Goal: Task Accomplishment & Management: Use online tool/utility

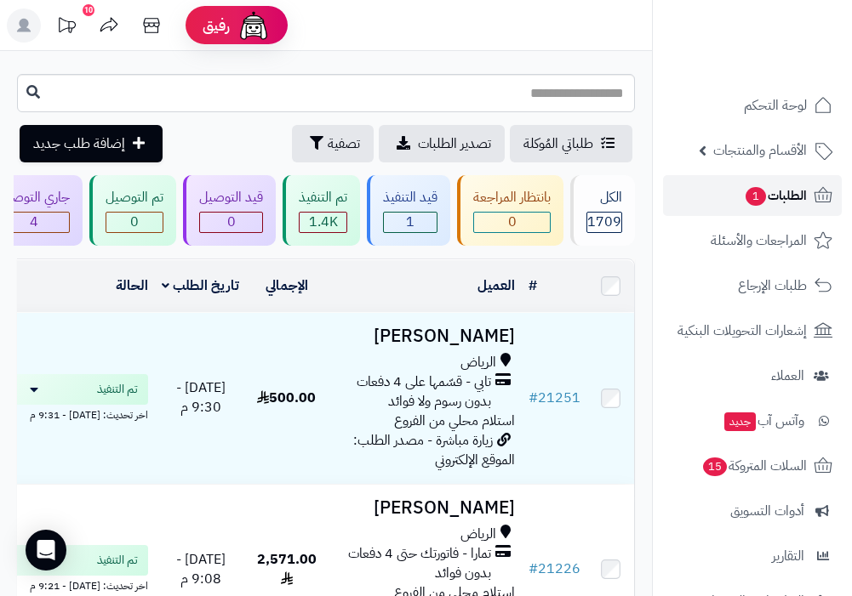
click at [801, 202] on span "الطلبات 1" at bounding box center [775, 196] width 63 height 24
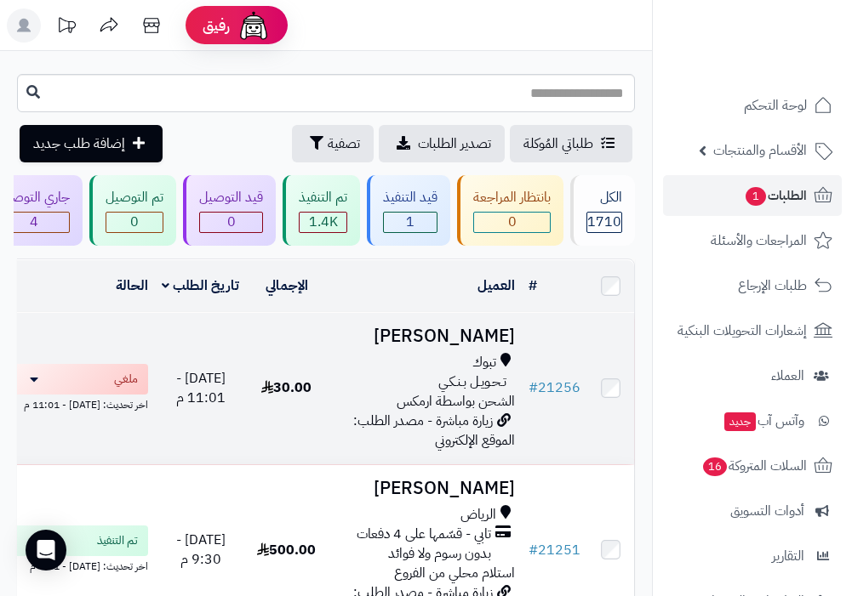
click at [378, 385] on div "تـحـويـل بـنـكـي" at bounding box center [424, 383] width 180 height 20
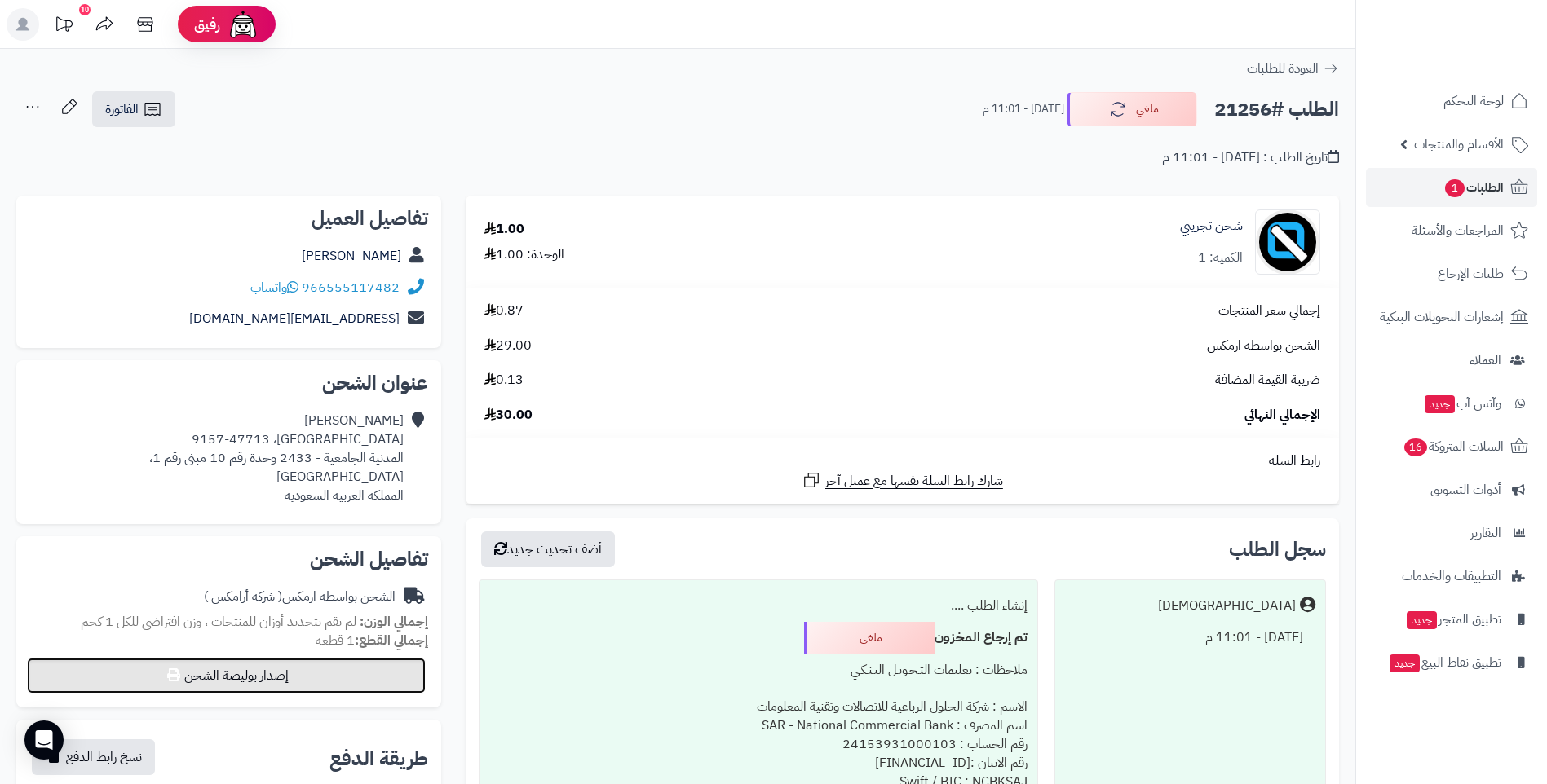
click at [265, 571] on button "إصدار بوليصة الشحن" at bounding box center [226, 676] width 399 height 35
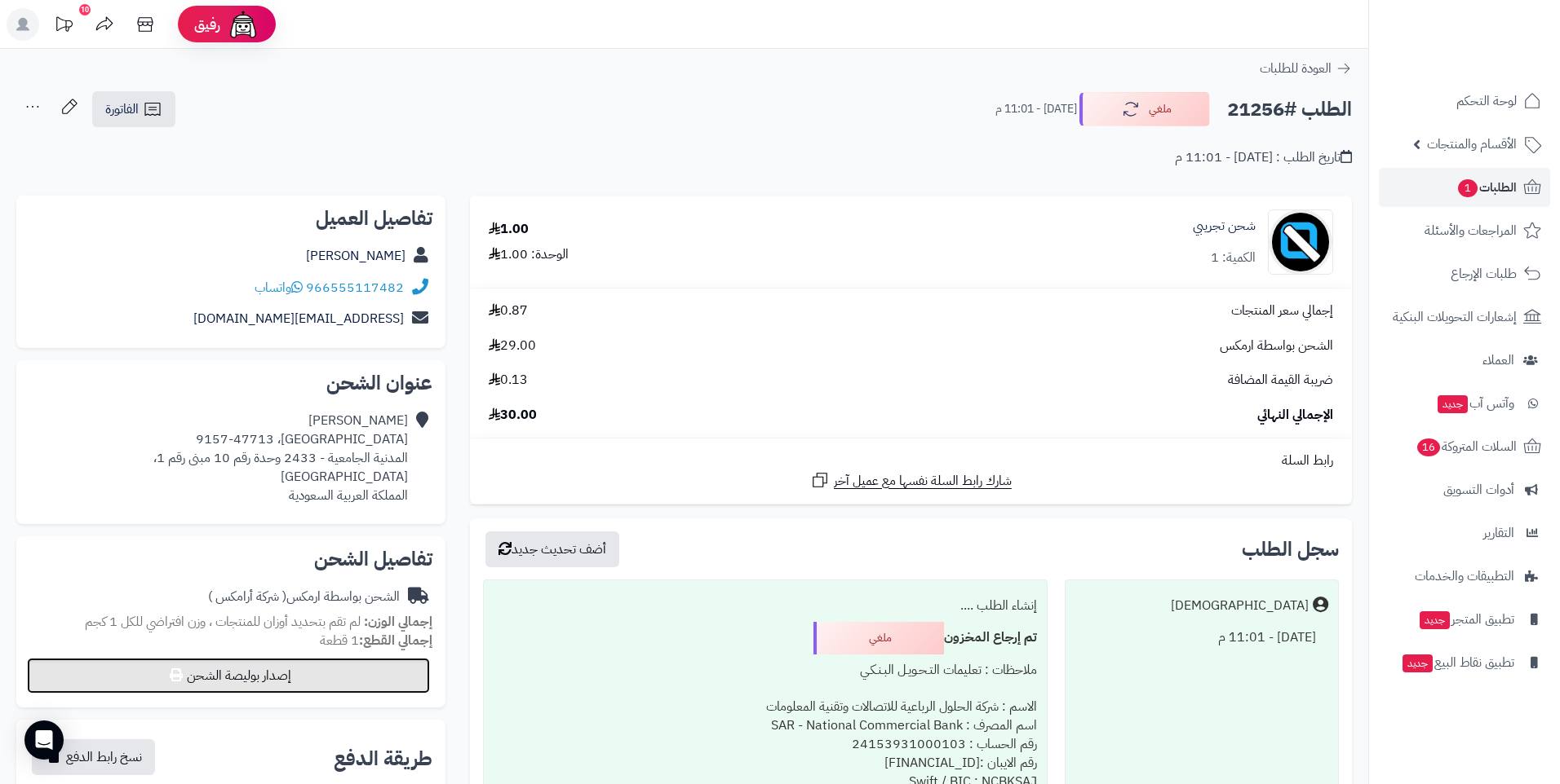
select select "******"
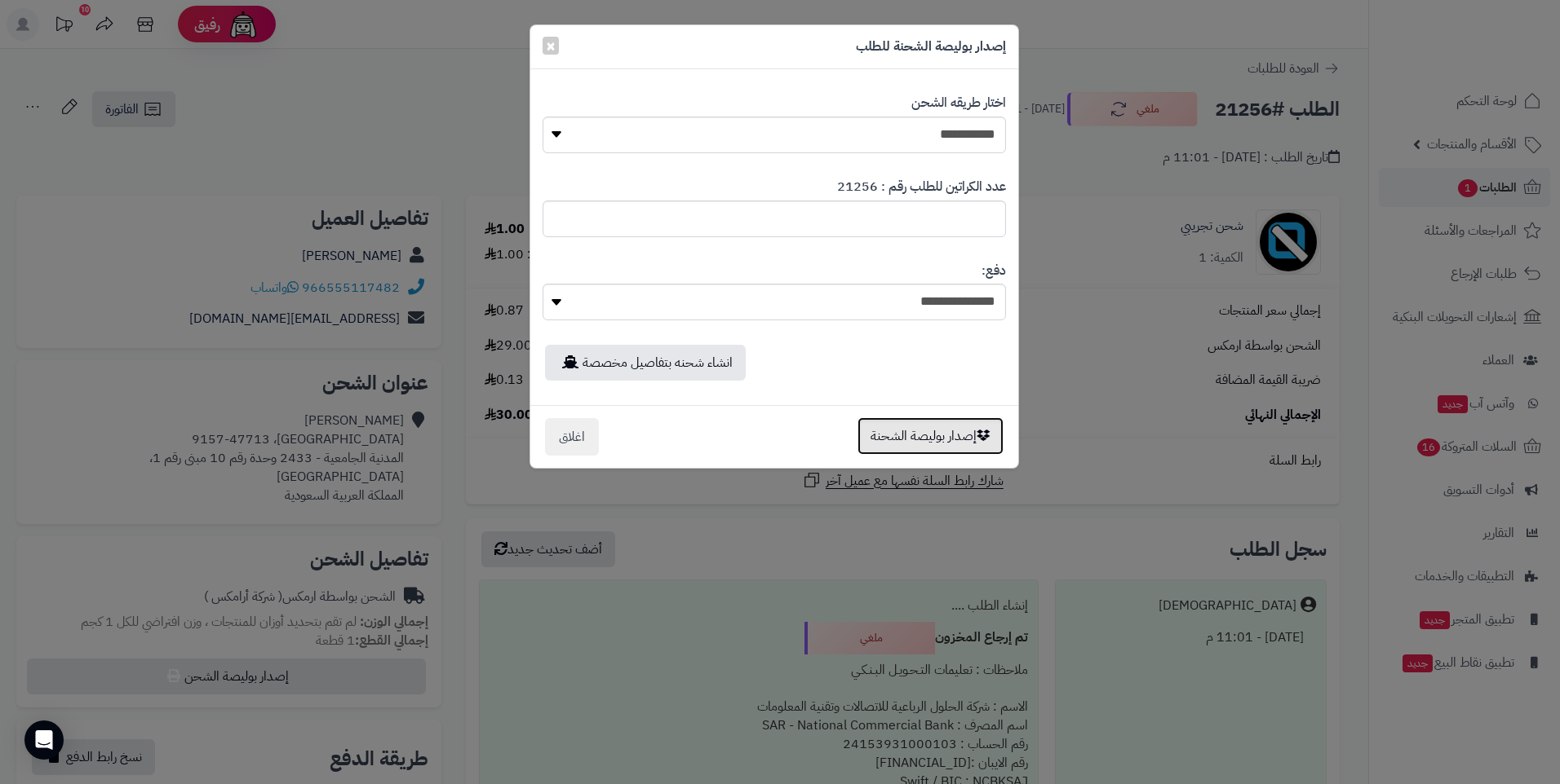
click at [816, 442] on button "إصدار بوليصة الشحنة" at bounding box center [930, 436] width 146 height 37
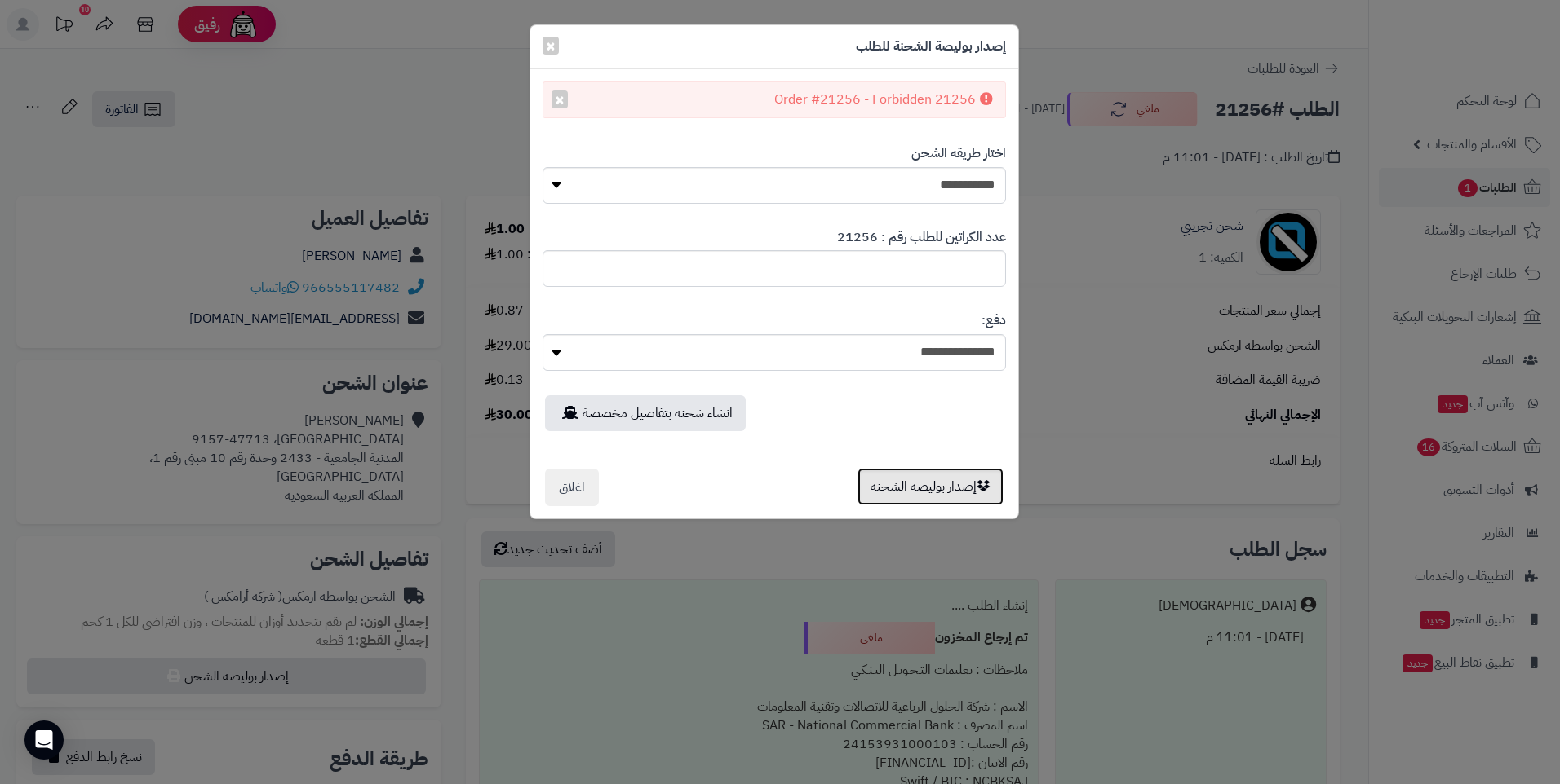
click at [816, 489] on button "إصدار بوليصة الشحنة" at bounding box center [930, 486] width 146 height 37
click at [563, 100] on button "×" at bounding box center [559, 99] width 16 height 18
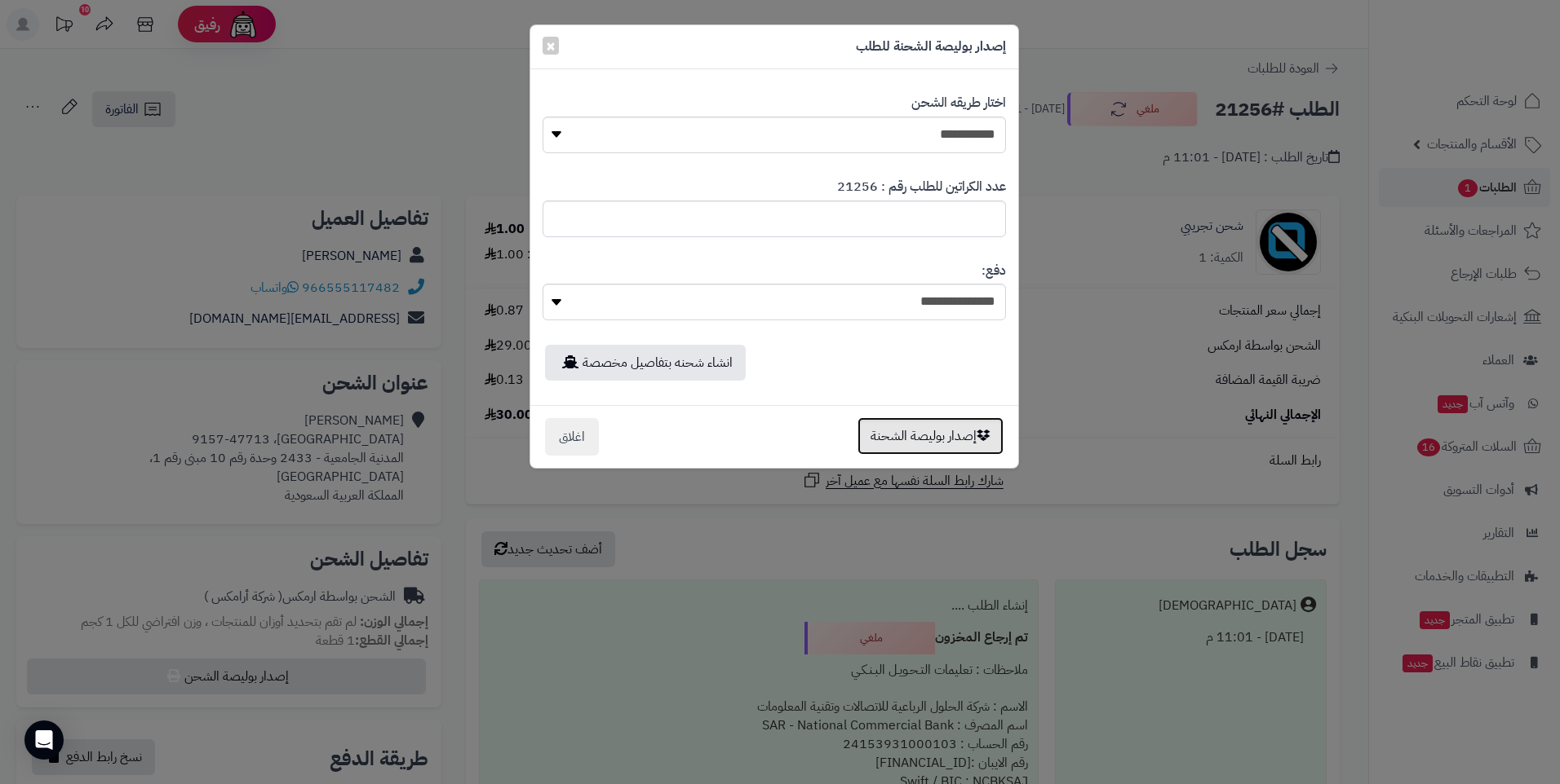
click at [816, 442] on button "إصدار بوليصة الشحنة" at bounding box center [930, 436] width 146 height 37
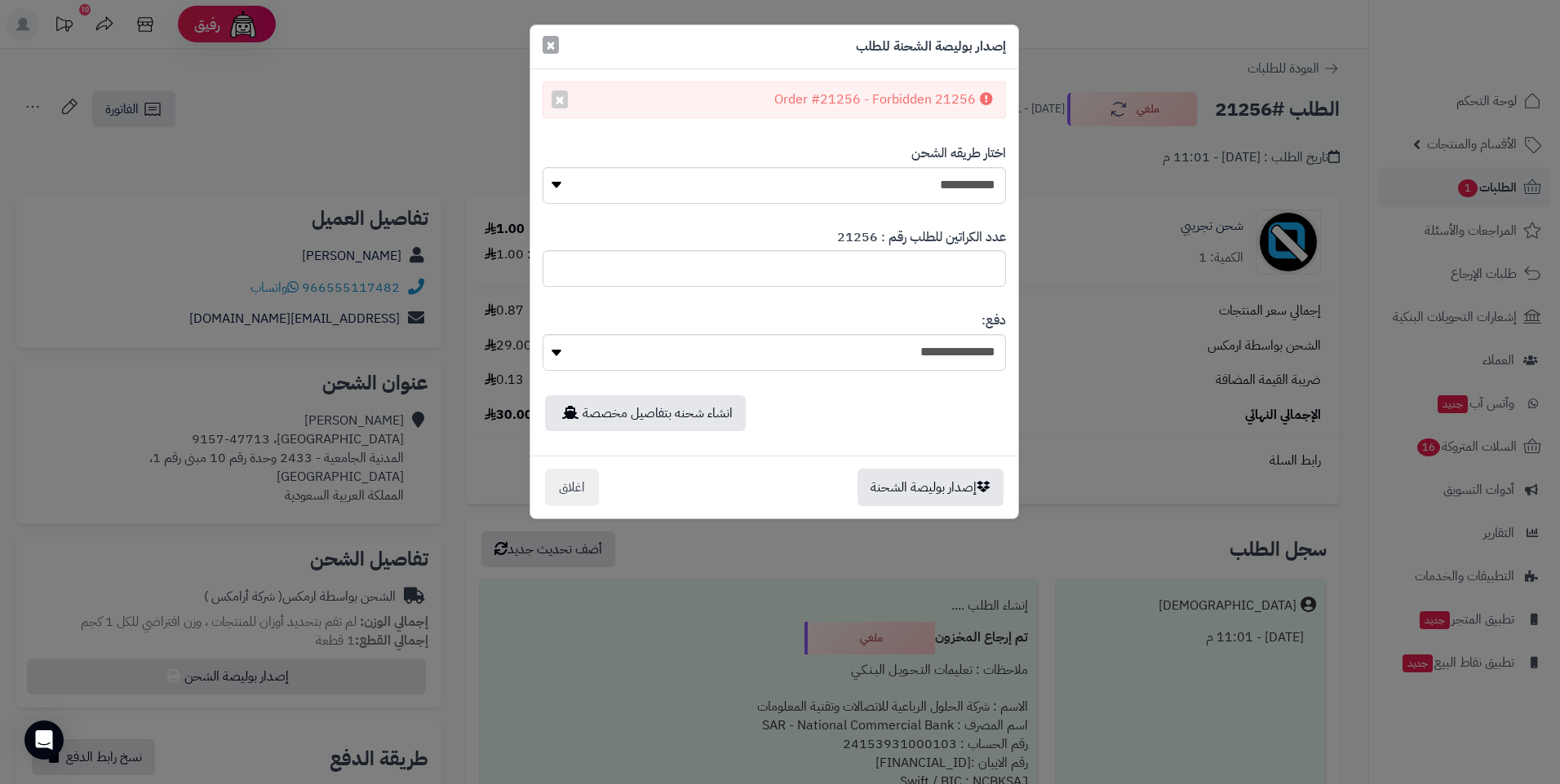
click at [551, 47] on span "×" at bounding box center [550, 45] width 10 height 25
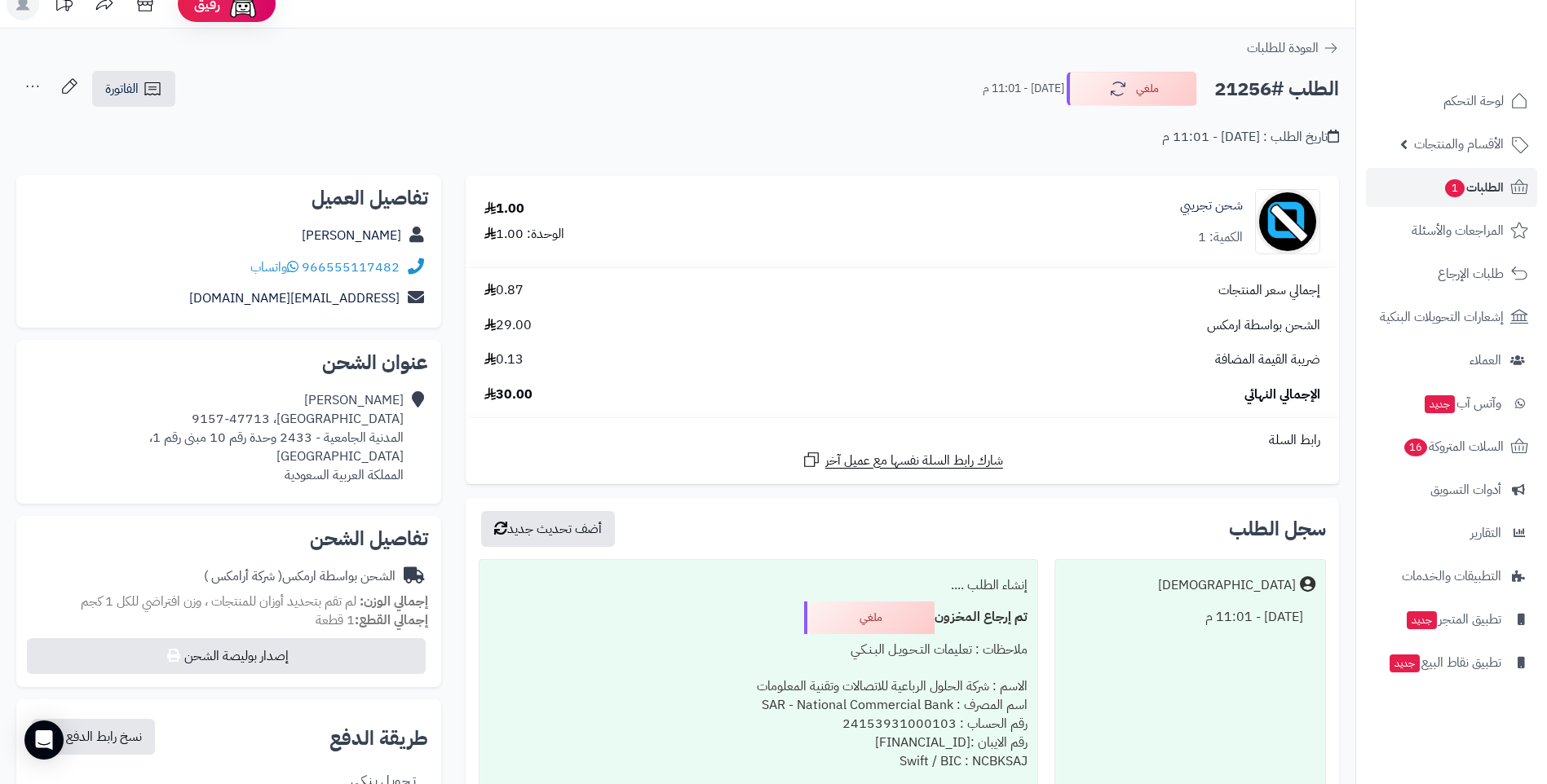
scroll to position [12, 0]
